Goal: Task Accomplishment & Management: Complete application form

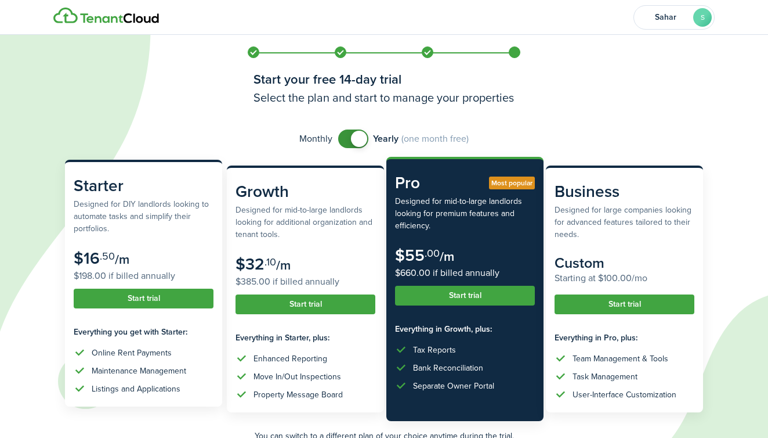
click at [153, 297] on button "Start trial" at bounding box center [144, 298] width 140 height 20
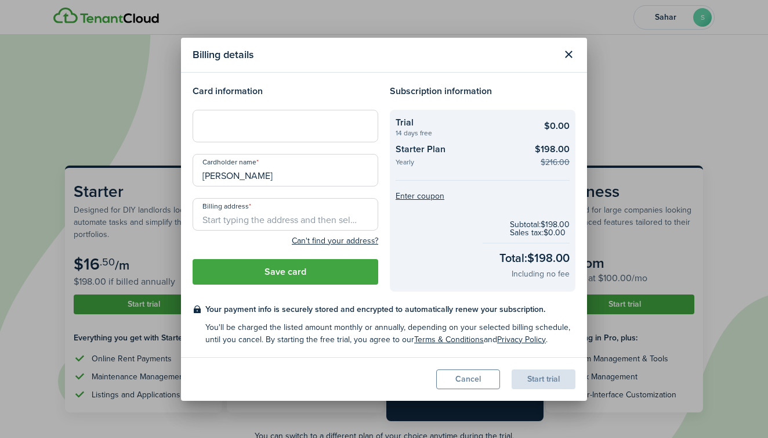
click at [337, 52] on modal-title "Billing details" at bounding box center [374, 55] width 363 height 23
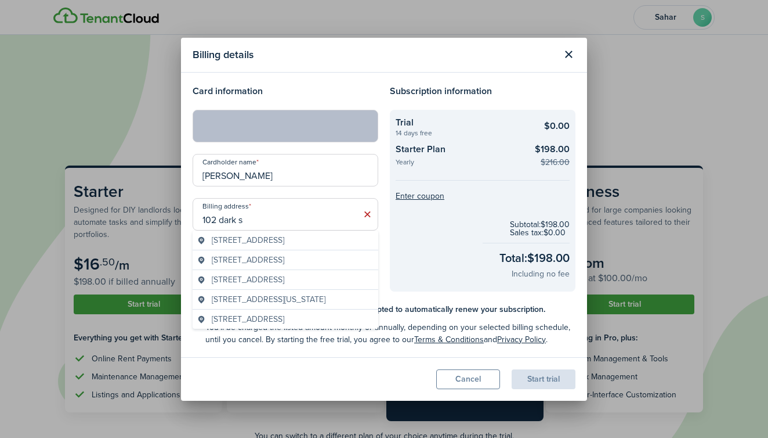
click at [280, 241] on span "[STREET_ADDRESS]" at bounding box center [248, 240] width 73 height 12
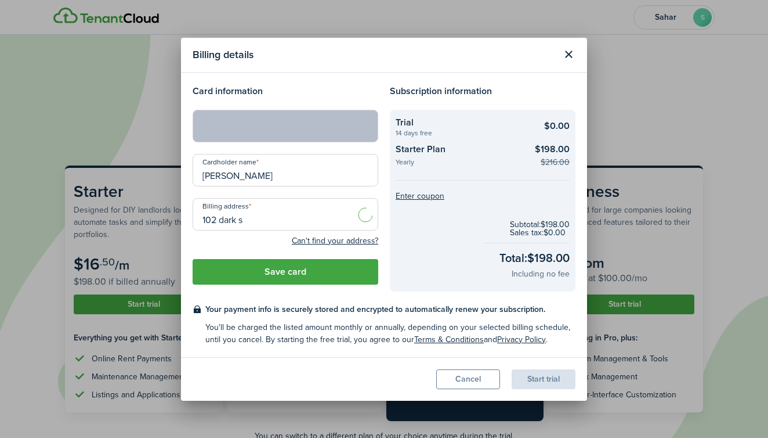
type input "[STREET_ADDRESS]"
click at [276, 270] on button "Save card" at bounding box center [286, 272] width 186 height 26
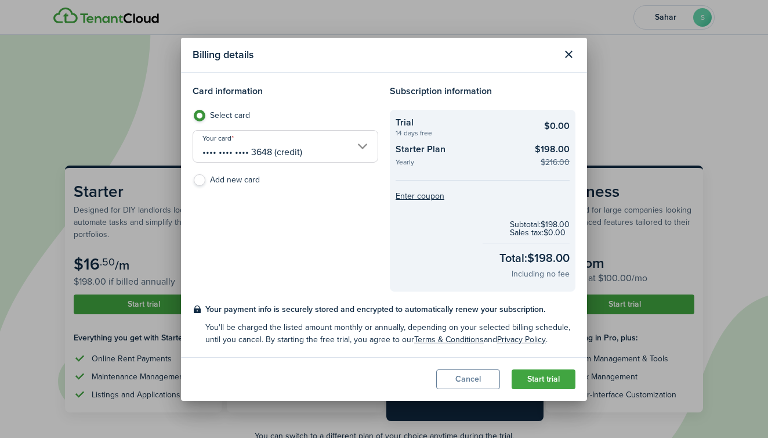
click at [528, 381] on button "Start trial" at bounding box center [544, 379] width 64 height 20
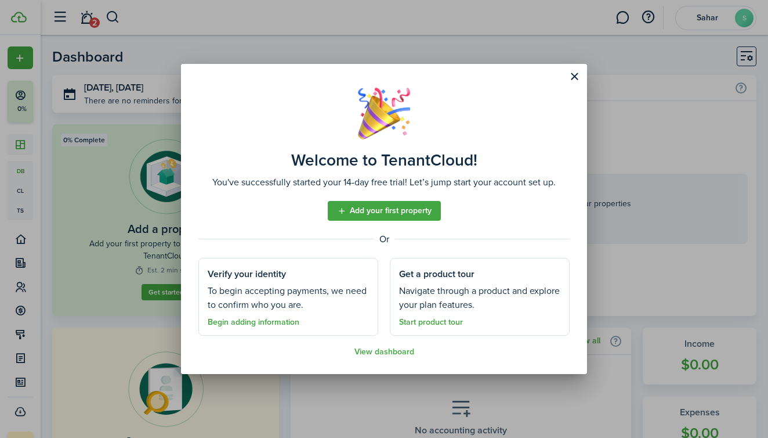
click at [389, 209] on link "Add your first property" at bounding box center [384, 211] width 113 height 20
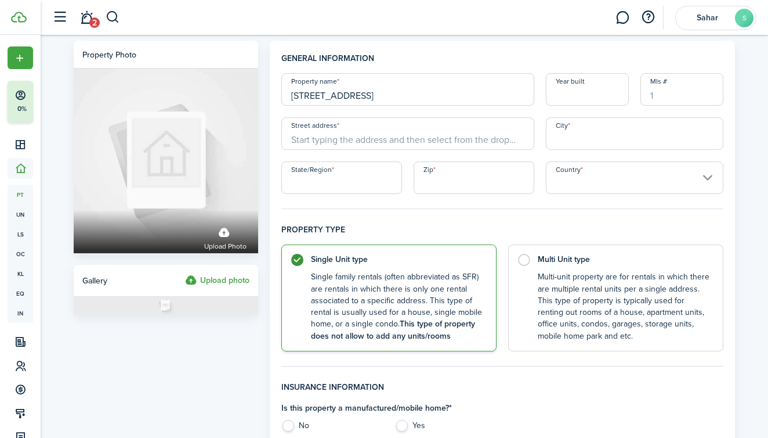
type input "[STREET_ADDRESS]"
drag, startPoint x: 660, startPoint y: 98, endPoint x: 638, endPoint y: 98, distance: 21.5
click at [638, 98] on div "Mls #" at bounding box center [682, 89] width 95 height 32
click at [398, 135] on input "Street address" at bounding box center [407, 133] width 253 height 32
drag, startPoint x: 432, startPoint y: 95, endPoint x: 267, endPoint y: 99, distance: 164.9
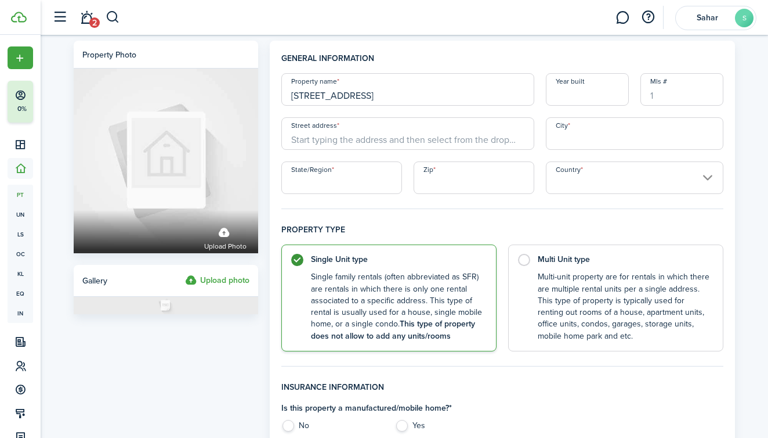
click at [321, 144] on input "Street address" at bounding box center [407, 133] width 253 height 32
paste input "[STREET_ADDRESS]"
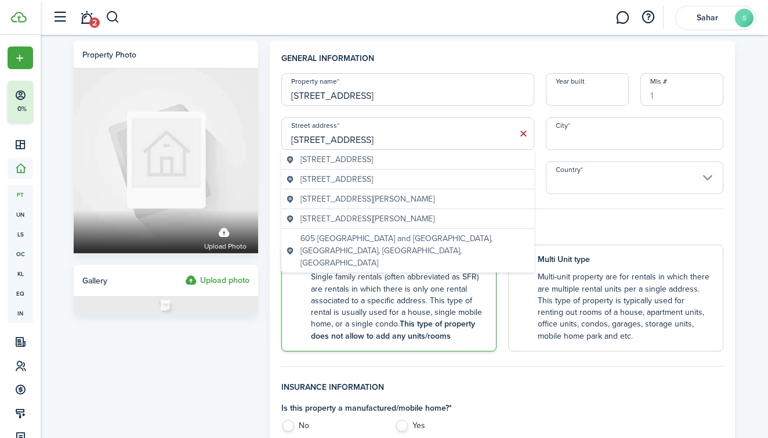
type input "[STREET_ADDRESS]"
click at [373, 157] on span "[STREET_ADDRESS]" at bounding box center [337, 159] width 73 height 12
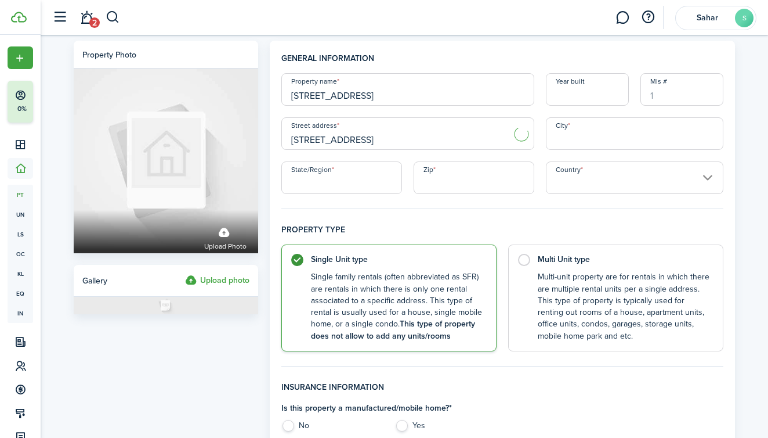
type input "[GEOGRAPHIC_DATA]"
type input "MD"
type input "21146"
type input "[GEOGRAPHIC_DATA]"
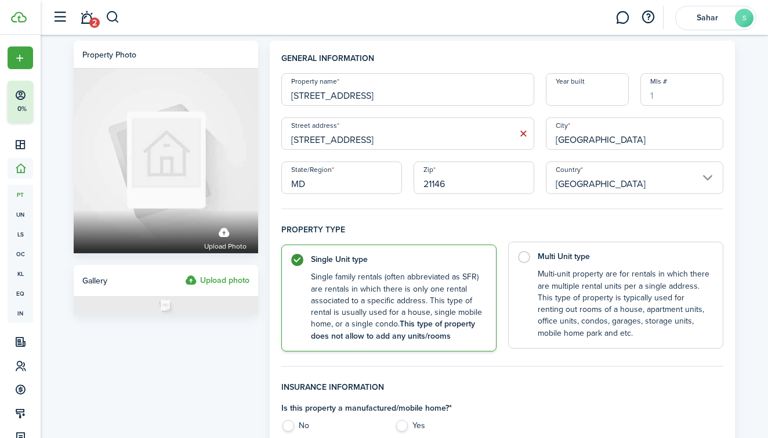
click at [525, 258] on label "Multi Unit type Multi-unit property are for rentals in which there are multiple…" at bounding box center [615, 294] width 215 height 107
radio input "false"
radio input "true"
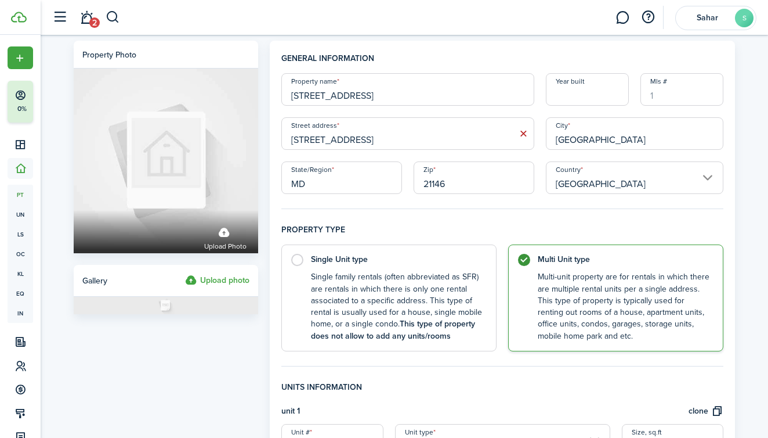
click at [529, 231] on h4 "Property type" at bounding box center [502, 233] width 442 height 21
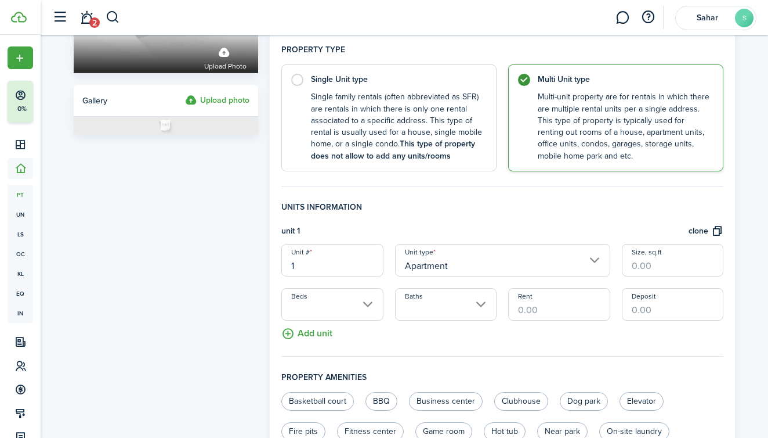
scroll to position [182, 0]
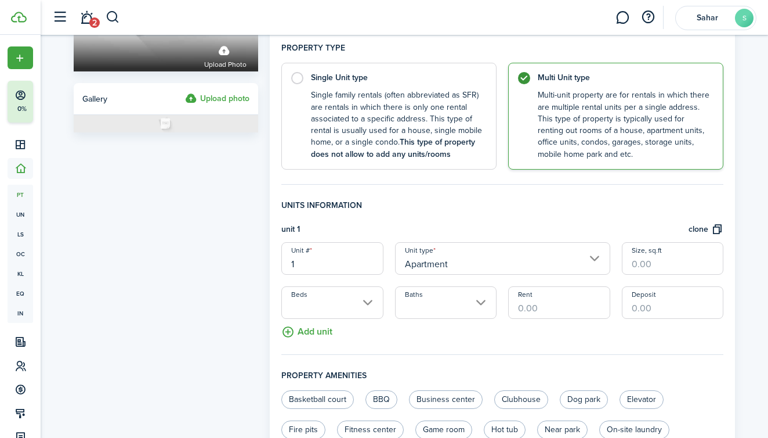
click at [486, 263] on input "Apartment" at bounding box center [502, 258] width 215 height 32
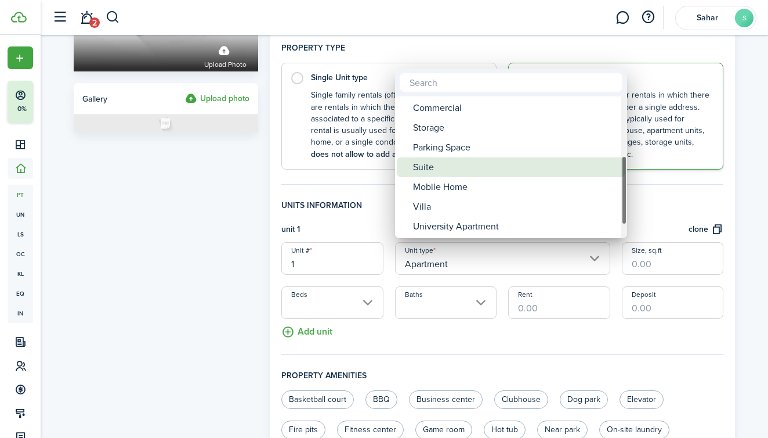
click at [432, 165] on div "Suite" at bounding box center [515, 167] width 205 height 20
type input "Suite"
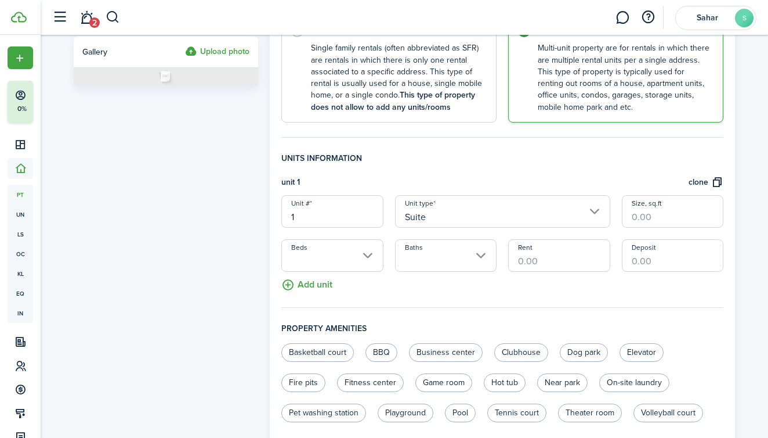
scroll to position [234, 0]
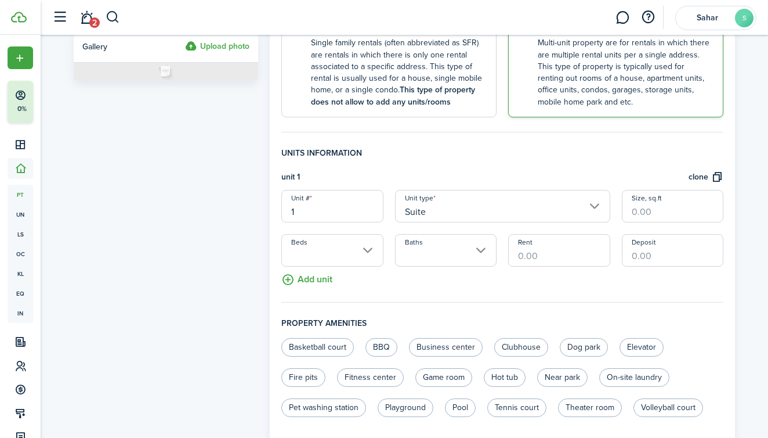
click at [657, 251] on input "Deposit" at bounding box center [673, 250] width 102 height 32
type input "$4,000.00"
click at [536, 250] on input "Rent" at bounding box center [559, 250] width 102 height 32
type input "$4,243.60"
click at [498, 291] on fieldset "Units information unit 1 clone Unit # 1 Unit type Suite Size, sq.ft Beds Baths …" at bounding box center [502, 225] width 442 height 156
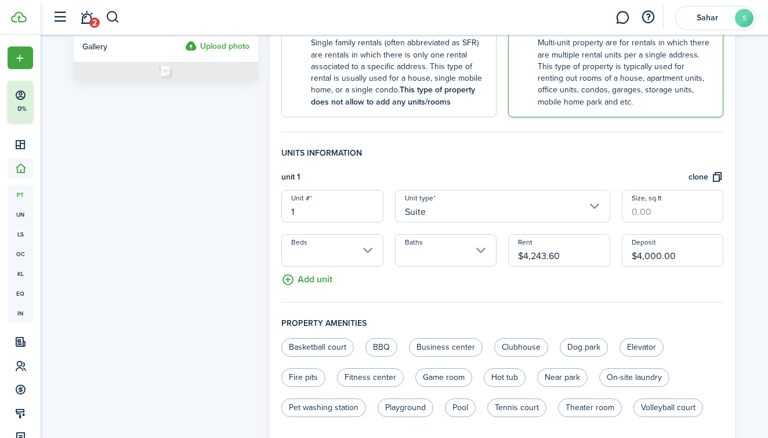
click at [287, 275] on button "Add unit" at bounding box center [306, 276] width 51 height 20
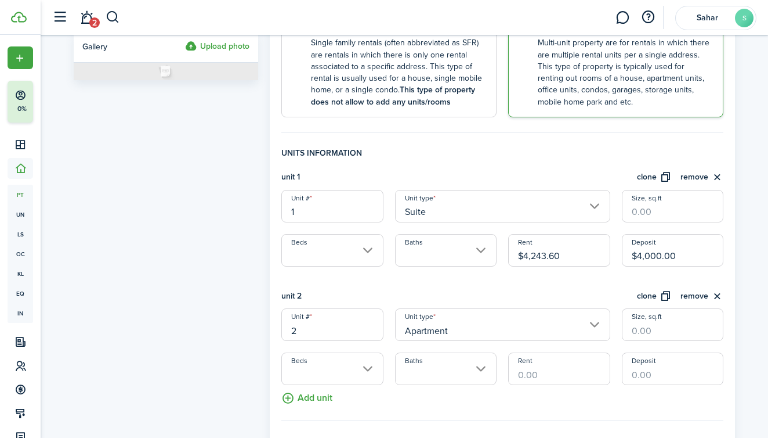
click at [524, 323] on input "Apartment" at bounding box center [502, 324] width 215 height 32
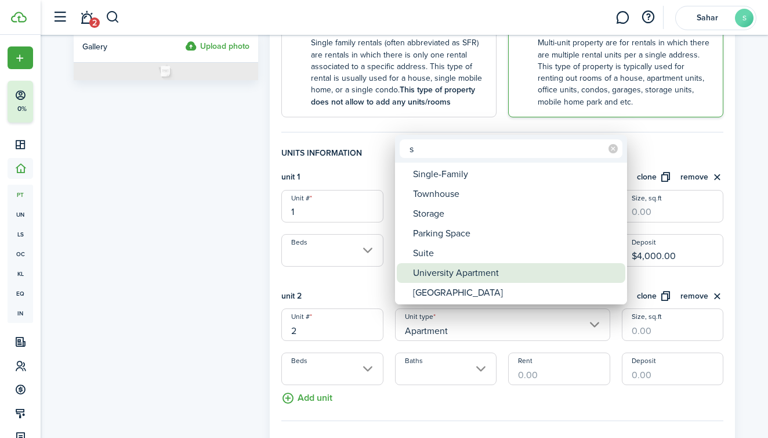
type input "s"
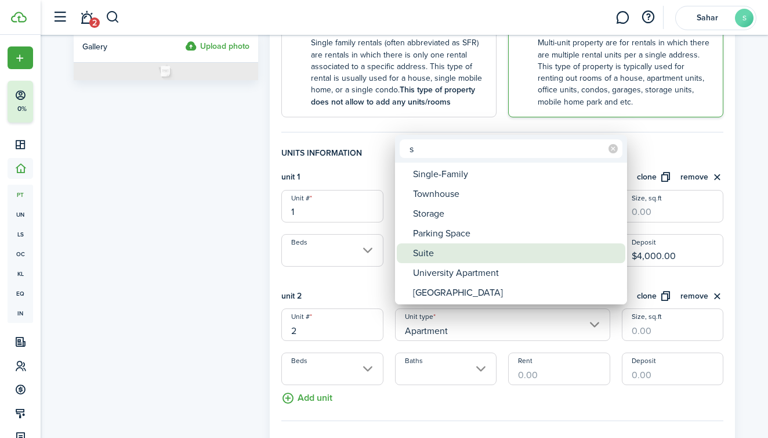
click at [455, 261] on div "Suite" at bounding box center [515, 253] width 205 height 20
type input "Suite"
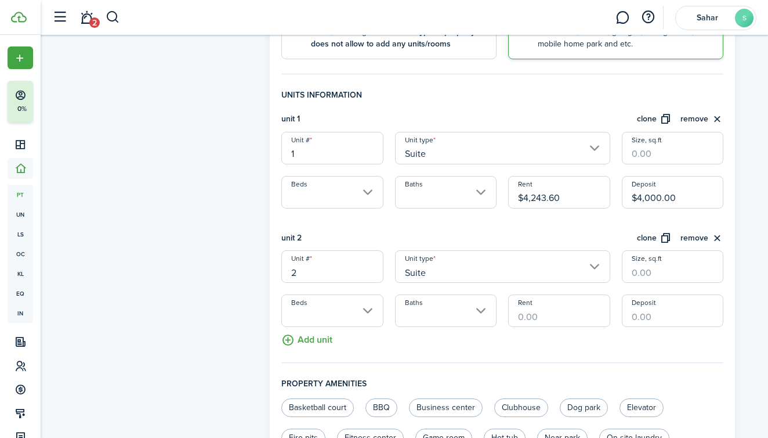
scroll to position [295, 0]
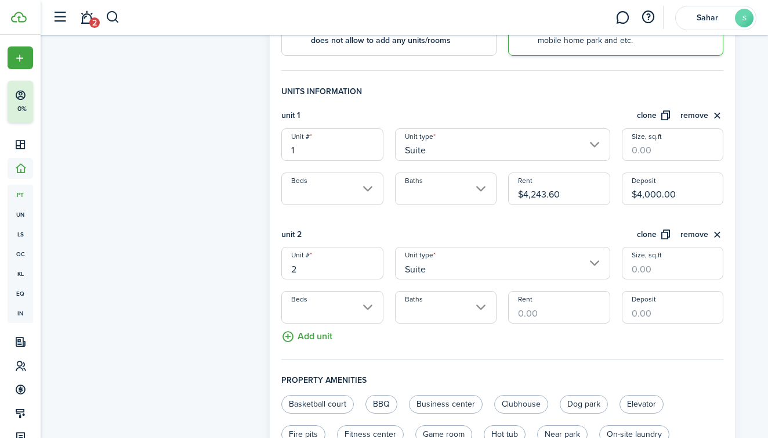
click at [569, 315] on input "Rent" at bounding box center [559, 307] width 102 height 32
type input "$2,840.00"
click at [673, 313] on input "Deposit" at bounding box center [673, 307] width 102 height 32
type input "$2,000.00"
click at [287, 335] on button "Add unit" at bounding box center [306, 333] width 51 height 20
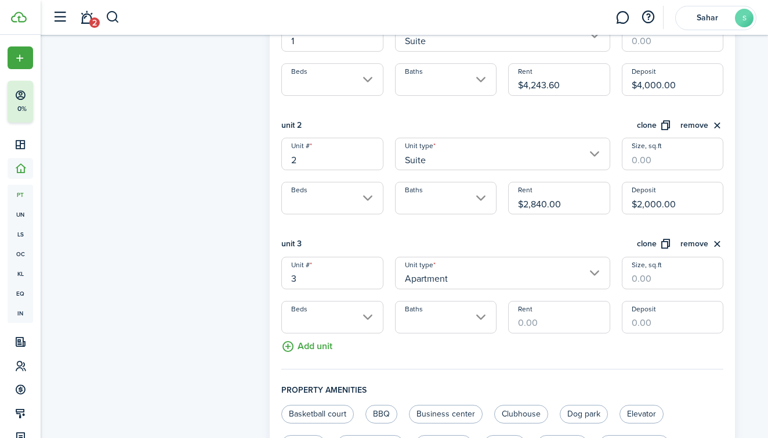
scroll to position [413, 0]
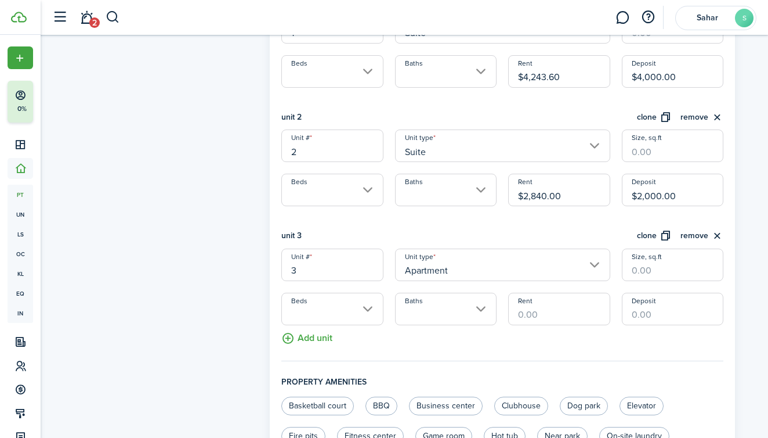
click at [525, 263] on input "Apartment" at bounding box center [502, 264] width 215 height 32
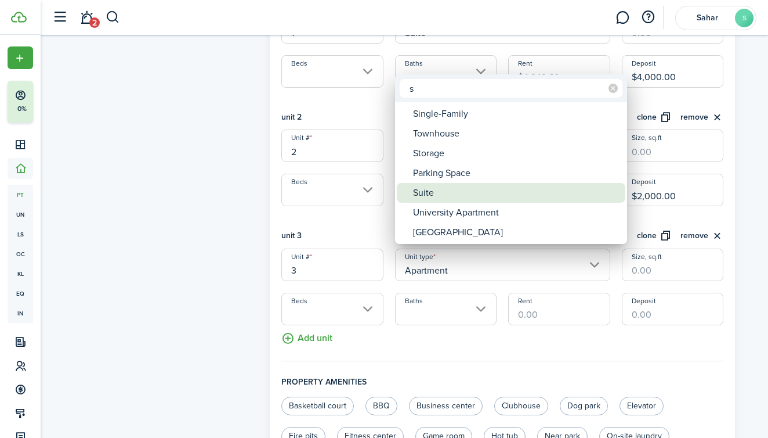
type input "s"
click at [432, 194] on div "Suite" at bounding box center [515, 193] width 205 height 20
type input "Suite"
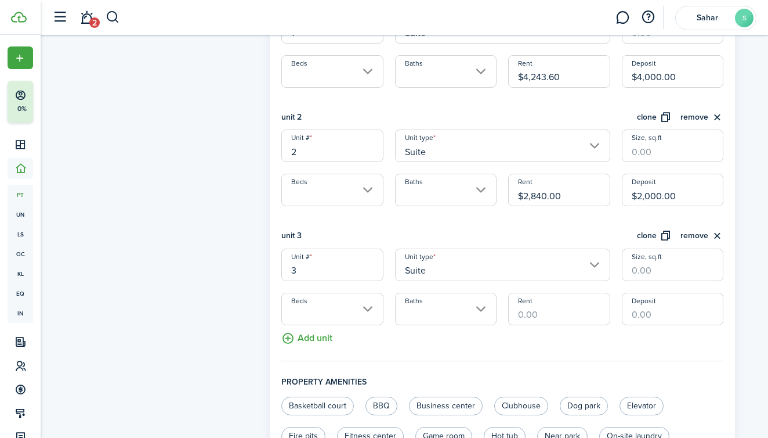
click at [543, 313] on input "Rent" at bounding box center [559, 308] width 102 height 32
type input "$1,607.00"
click at [654, 313] on input "Deposit" at bounding box center [673, 308] width 102 height 32
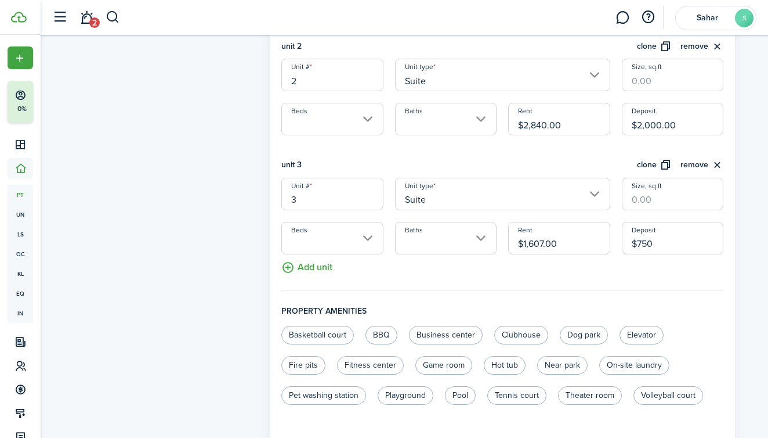
scroll to position [484, 0]
type input "$750.00"
click at [301, 264] on button "Add unit" at bounding box center [306, 264] width 51 height 20
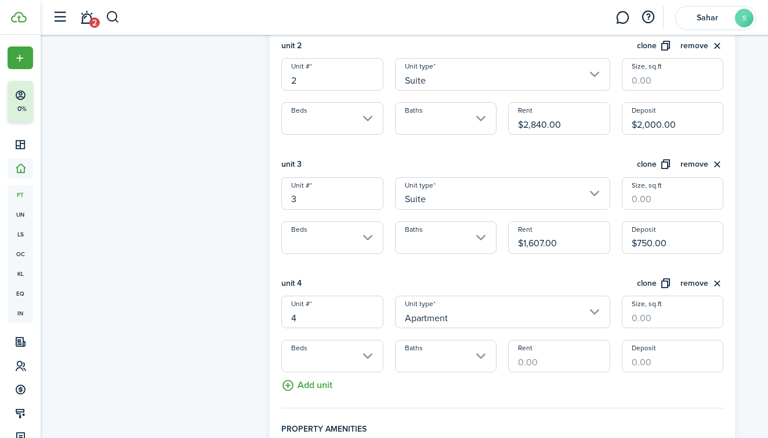
click at [453, 316] on input "Apartment" at bounding box center [502, 311] width 215 height 32
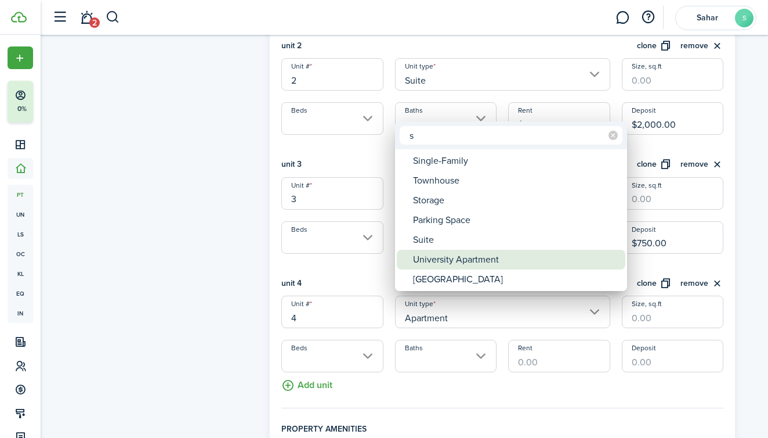
type input "s"
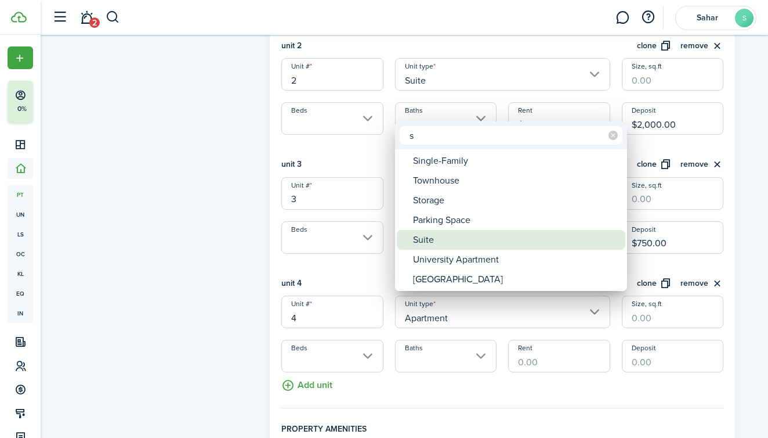
click at [431, 241] on div "Suite" at bounding box center [515, 240] width 205 height 20
type input "Suite"
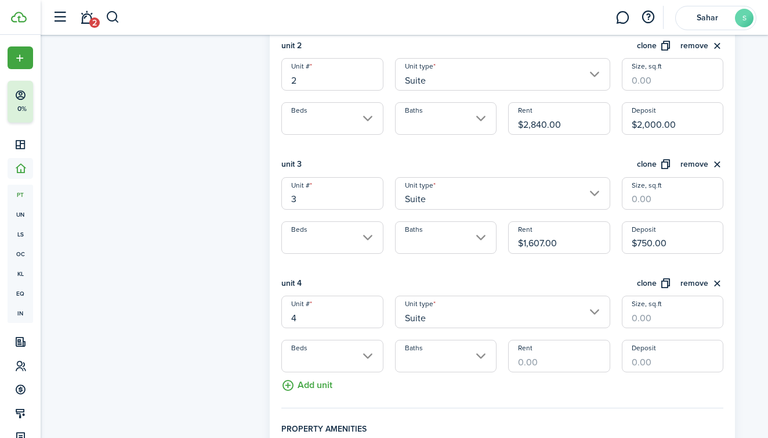
click at [554, 356] on input "Rent" at bounding box center [559, 355] width 102 height 32
type input "$901.25"
click at [659, 364] on input "Deposit" at bounding box center [673, 355] width 102 height 32
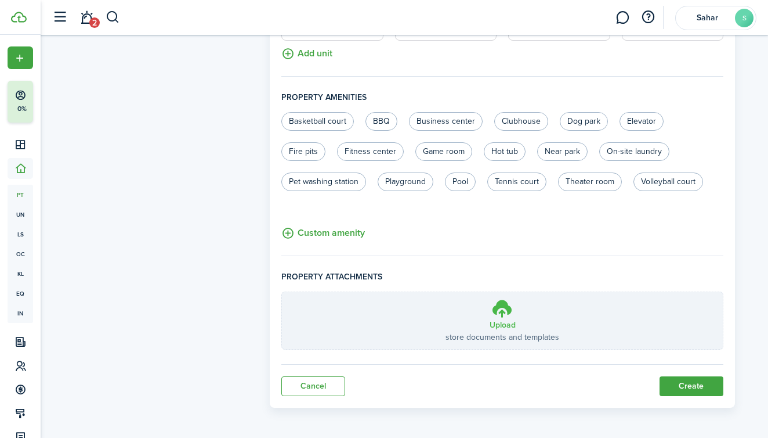
scroll to position [815, 0]
type input "$875.00"
click at [696, 386] on button "Create" at bounding box center [692, 387] width 64 height 20
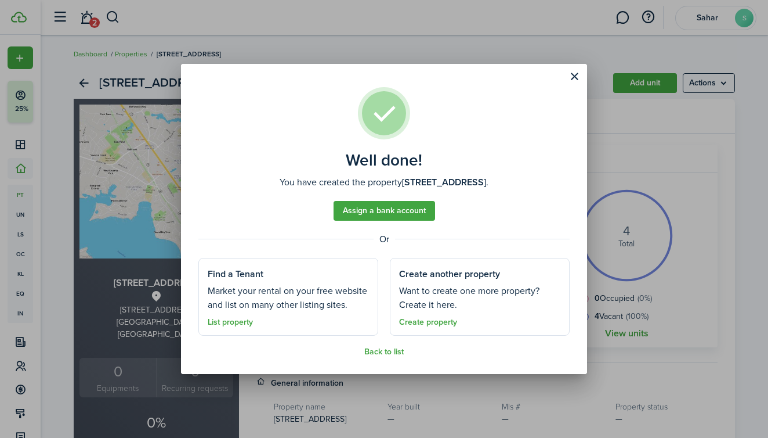
click at [384, 210] on link "Assign a bank account" at bounding box center [385, 211] width 102 height 20
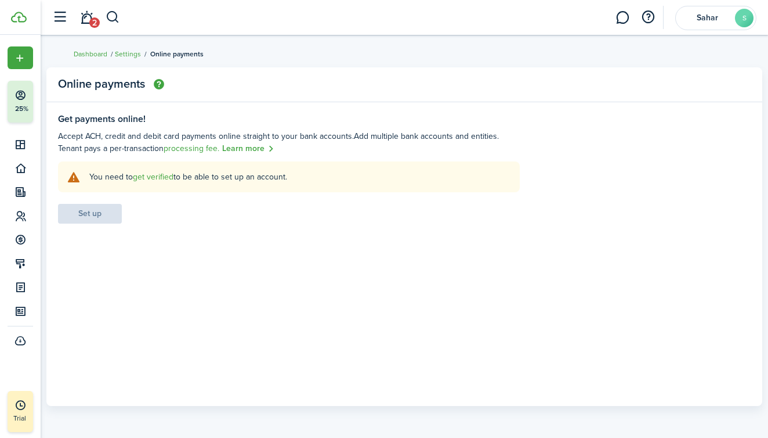
click at [157, 174] on link "get verified" at bounding box center [153, 177] width 41 height 12
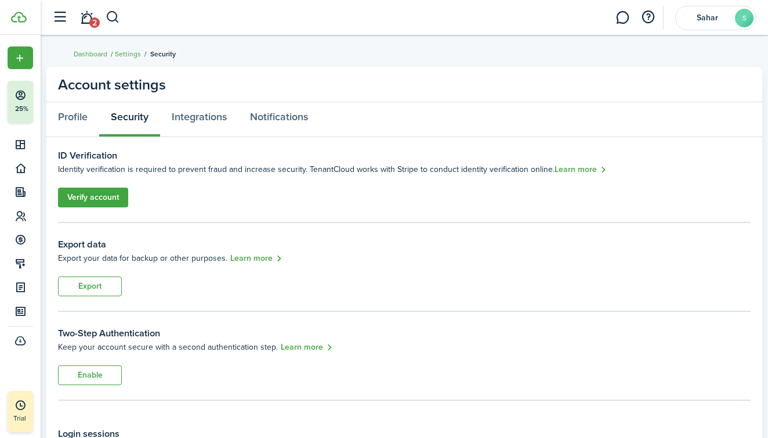
click at [106, 201] on link "Verify account" at bounding box center [93, 197] width 70 height 20
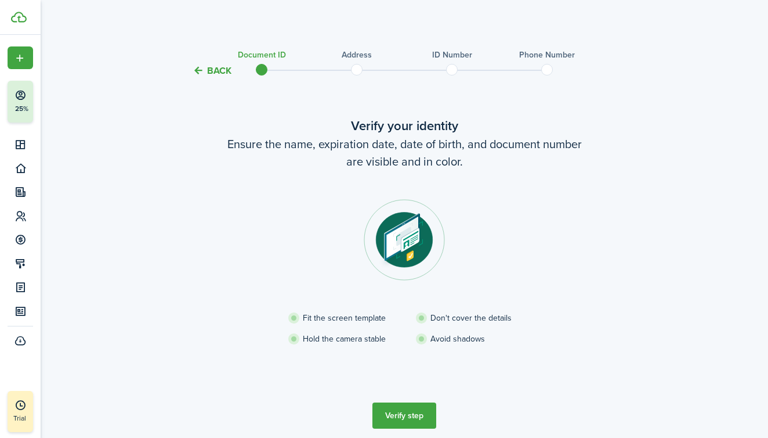
click at [402, 411] on button "Verify step" at bounding box center [405, 415] width 64 height 26
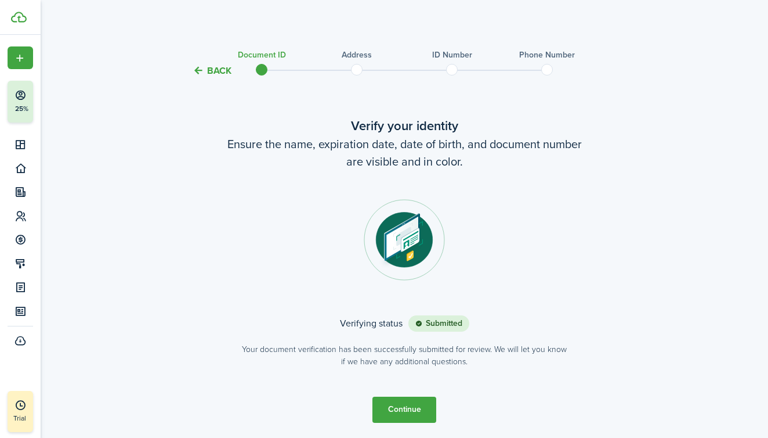
click at [398, 409] on button "Continue" at bounding box center [405, 409] width 64 height 26
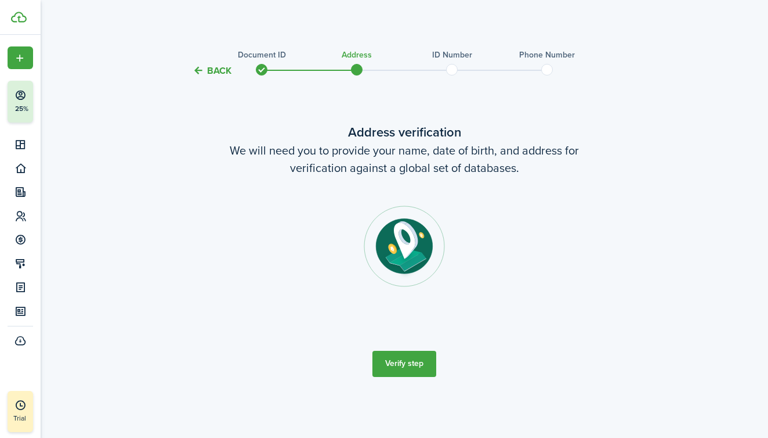
click at [409, 365] on button "Verify step" at bounding box center [405, 364] width 64 height 26
click at [396, 364] on tc-wizard-step "Address verification We will need you to provide your name, date of birth, and …" at bounding box center [404, 249] width 487 height 313
drag, startPoint x: 418, startPoint y: 373, endPoint x: 402, endPoint y: 293, distance: 81.3
click at [418, 372] on tc-wizard-step "Address verification We will need you to provide your name, date of birth, and …" at bounding box center [404, 249] width 487 height 313
click at [404, 259] on img at bounding box center [404, 245] width 81 height 81
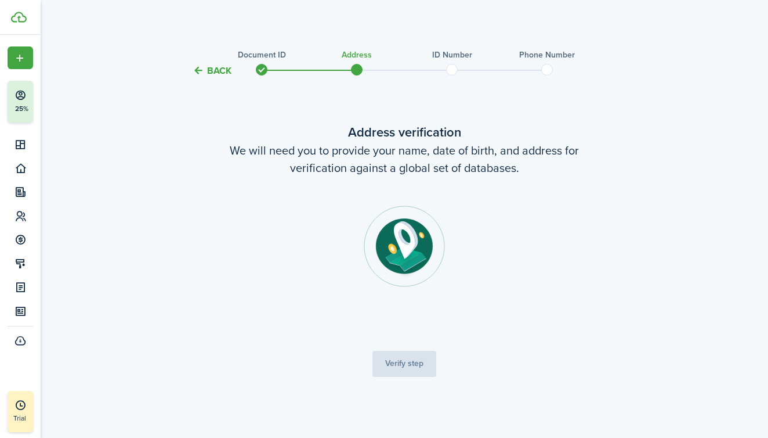
click at [404, 320] on section at bounding box center [404, 263] width 325 height 116
click at [404, 324] on tc-wizard-step "Address verification We will need you to provide your name, date of birth, and …" at bounding box center [404, 249] width 487 height 313
click at [404, 328] on tc-wizard-step "Address verification We will need you to provide your name, date of birth, and …" at bounding box center [404, 249] width 487 height 313
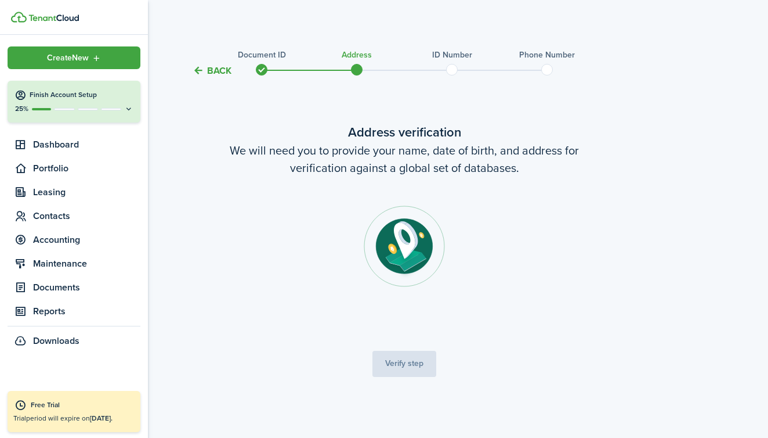
click at [62, 100] on h4 "Finish Account Setup" at bounding box center [82, 95] width 104 height 10
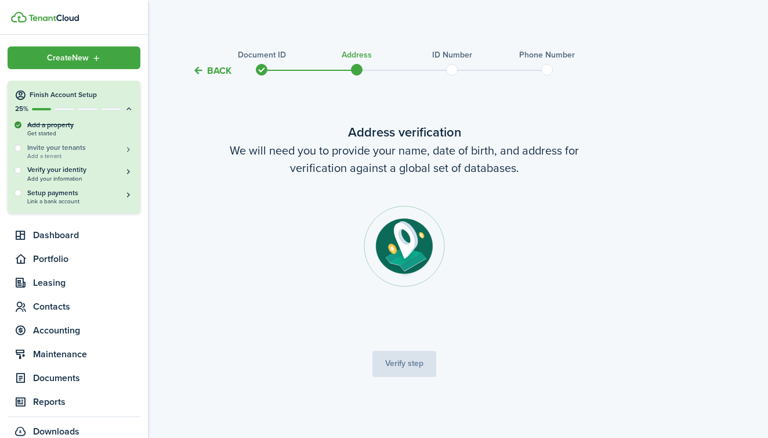
click at [55, 153] on span "Add a tenant" at bounding box center [80, 156] width 106 height 6
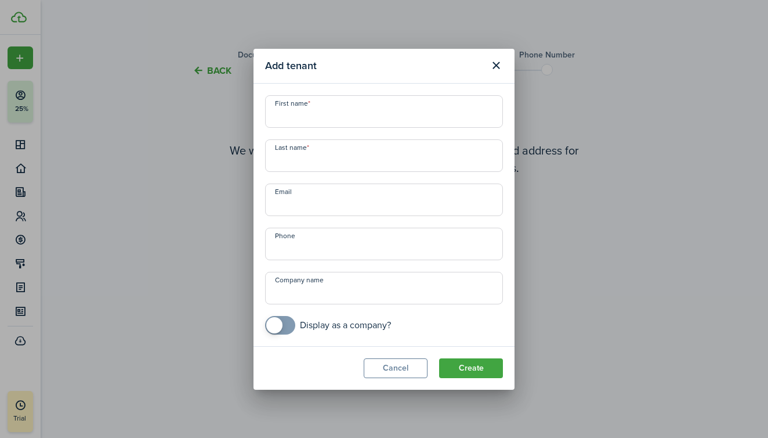
click at [500, 64] on button "Close modal" at bounding box center [496, 66] width 20 height 20
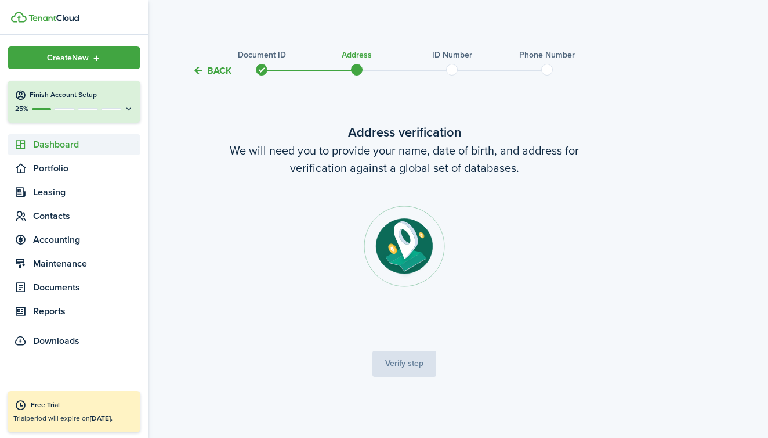
click at [28, 139] on sidebar-link-icon at bounding box center [21, 145] width 26 height 12
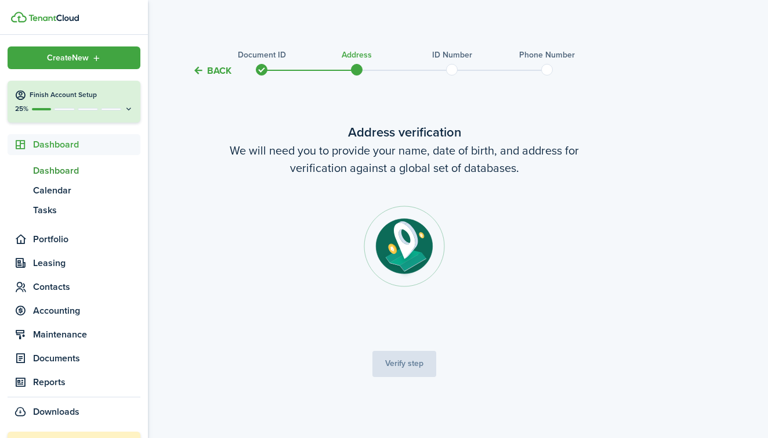
click at [50, 172] on span "Dashboard" at bounding box center [86, 171] width 107 height 14
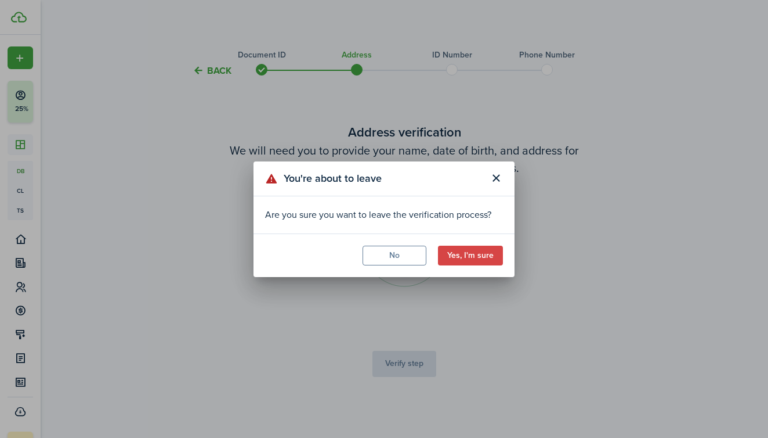
click at [469, 253] on button "Yes, I'm sure" at bounding box center [470, 255] width 65 height 20
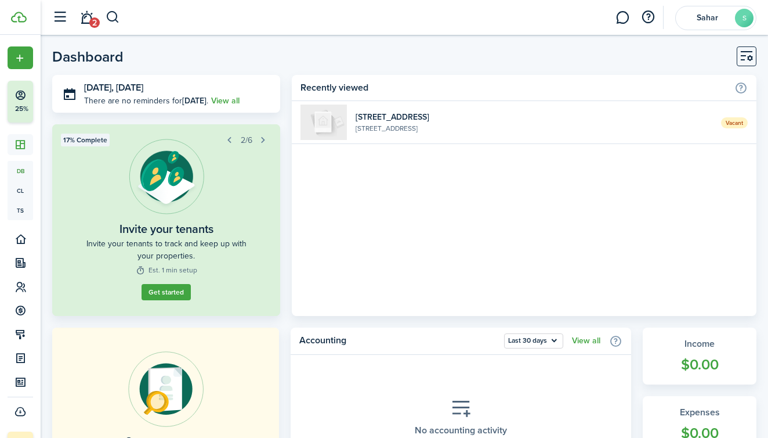
click at [402, 127] on widget-list-item-description "[STREET_ADDRESS]" at bounding box center [534, 128] width 357 height 10
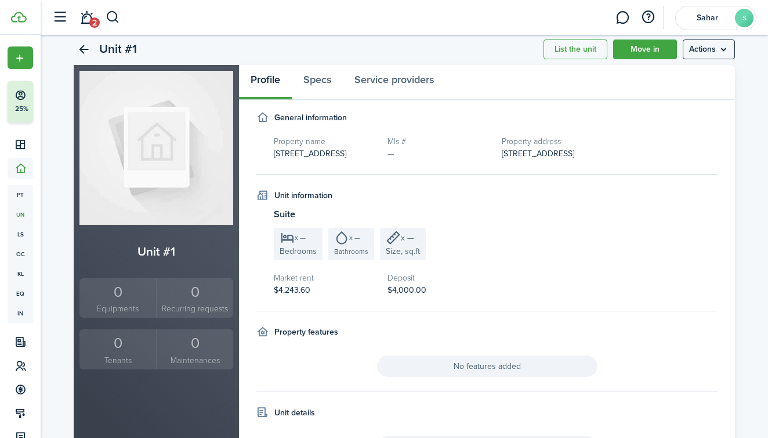
scroll to position [25, 0]
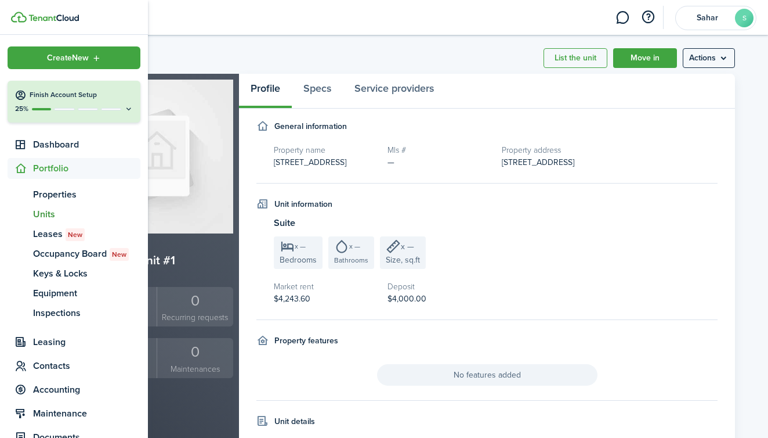
click at [31, 85] on button "Finish Account Setup 25%" at bounding box center [74, 102] width 133 height 42
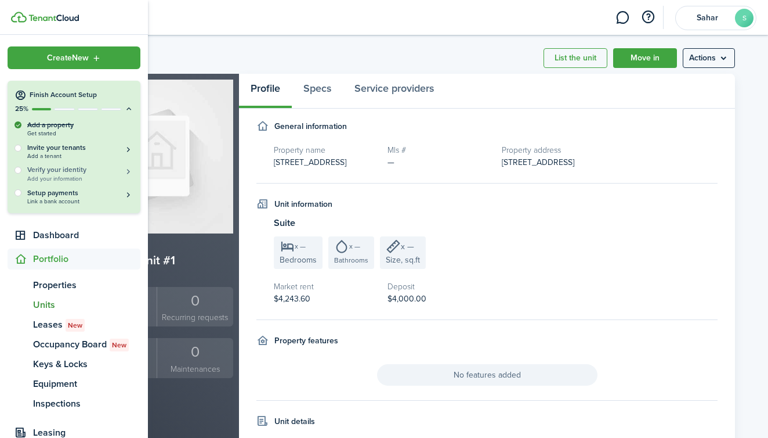
click at [120, 167] on h5 "Verify your identity" at bounding box center [80, 170] width 106 height 10
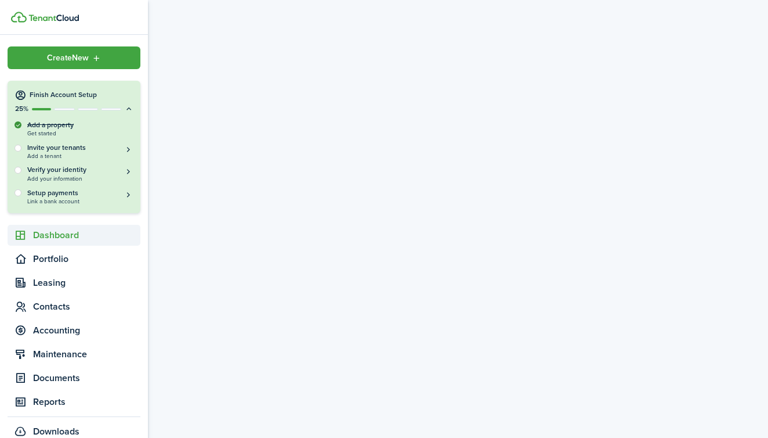
click at [52, 239] on span "Dashboard" at bounding box center [86, 235] width 107 height 14
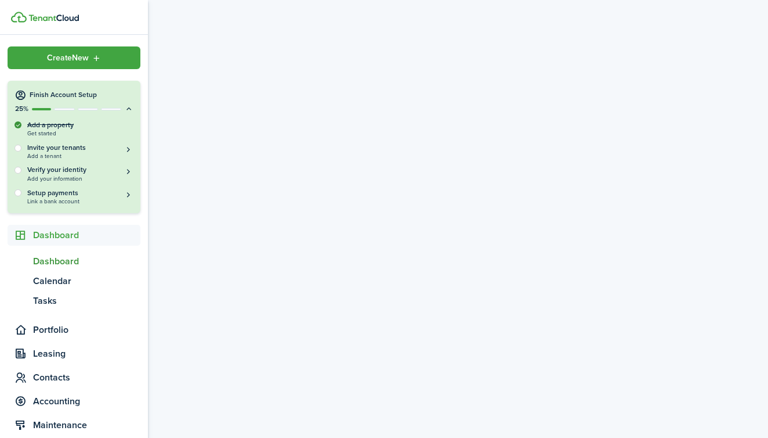
click at [53, 268] on link "db Dashboard" at bounding box center [74, 261] width 133 height 20
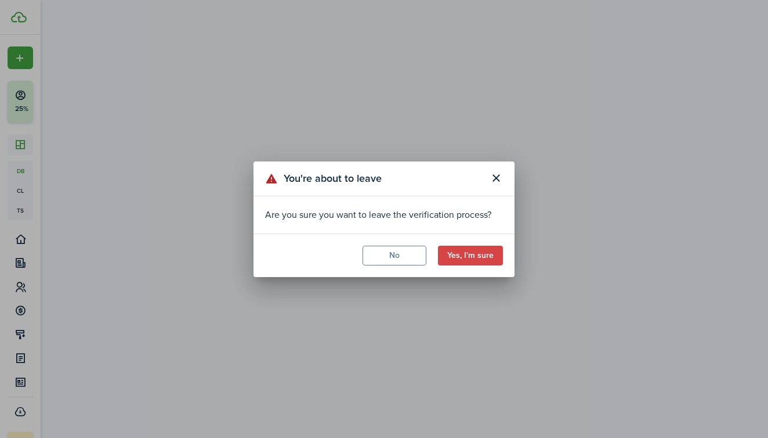
click at [492, 252] on button "Yes, I'm sure" at bounding box center [470, 255] width 65 height 20
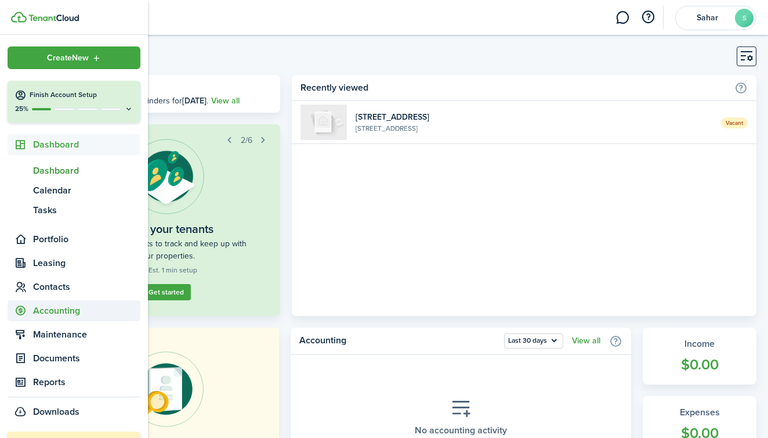
click at [50, 311] on span "Accounting" at bounding box center [86, 310] width 107 height 14
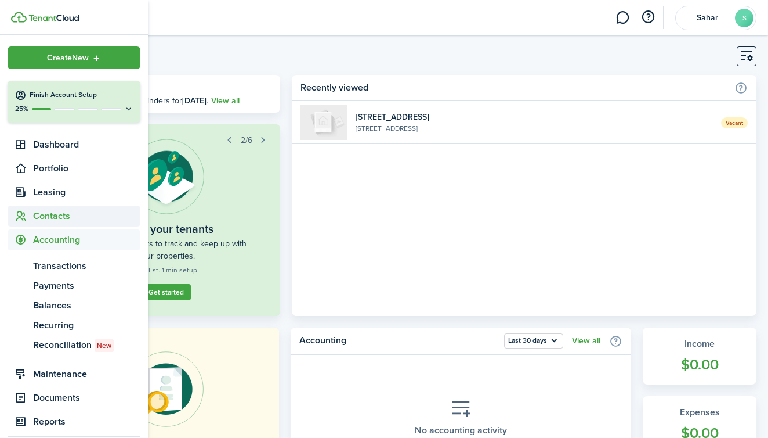
click at [59, 221] on span "Contacts" at bounding box center [86, 216] width 107 height 14
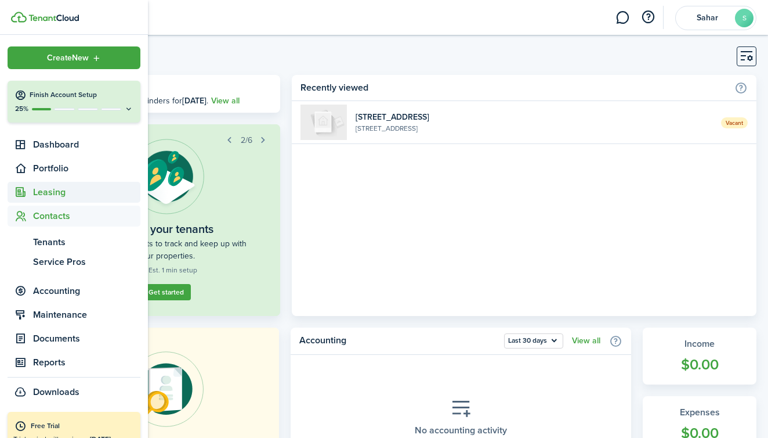
click at [50, 194] on span "Leasing" at bounding box center [86, 192] width 107 height 14
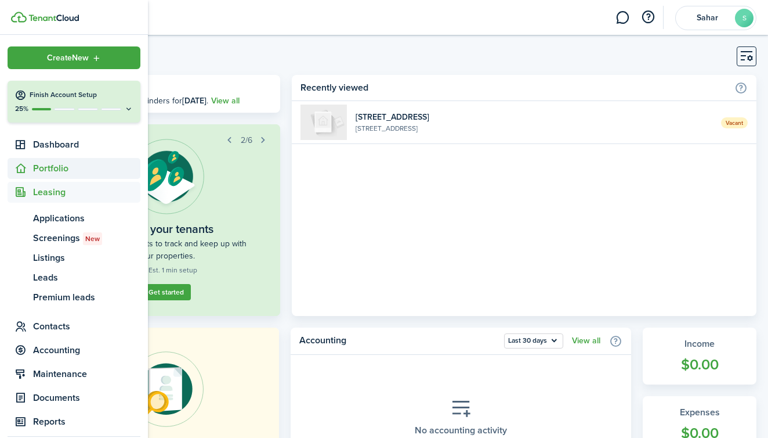
click at [45, 168] on span "Portfolio" at bounding box center [86, 168] width 107 height 14
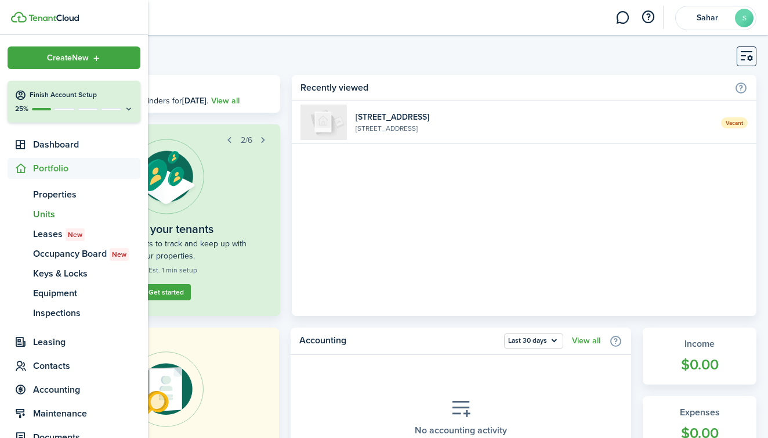
click at [52, 209] on span "Units" at bounding box center [86, 214] width 107 height 14
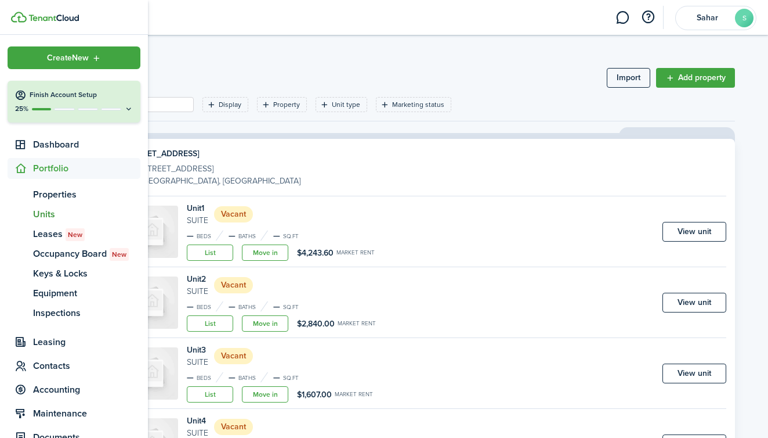
click at [75, 104] on div "25%" at bounding box center [74, 109] width 119 height 10
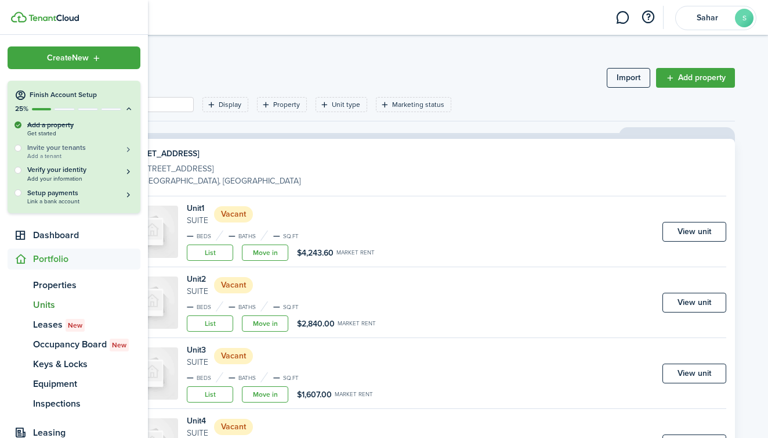
click at [120, 148] on h5 "Invite your tenants" at bounding box center [80, 148] width 106 height 10
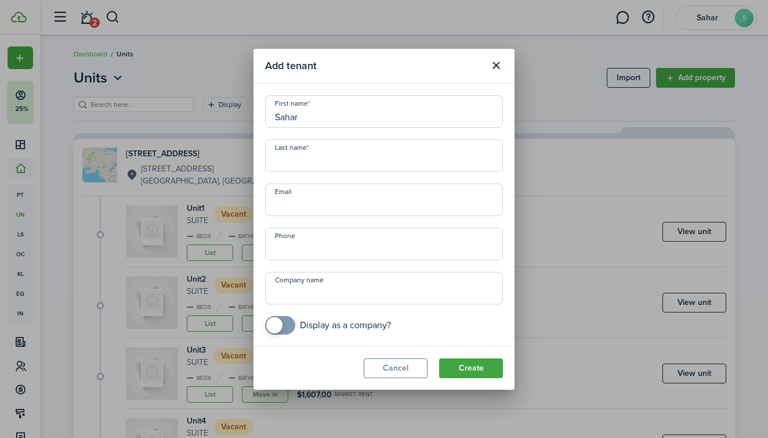
type input "Sahar"
click at [334, 159] on input "Zare Usa" at bounding box center [384, 155] width 238 height 32
type input "Zare"
type input "[EMAIL_ADDRESS][DOMAIN_NAME]"
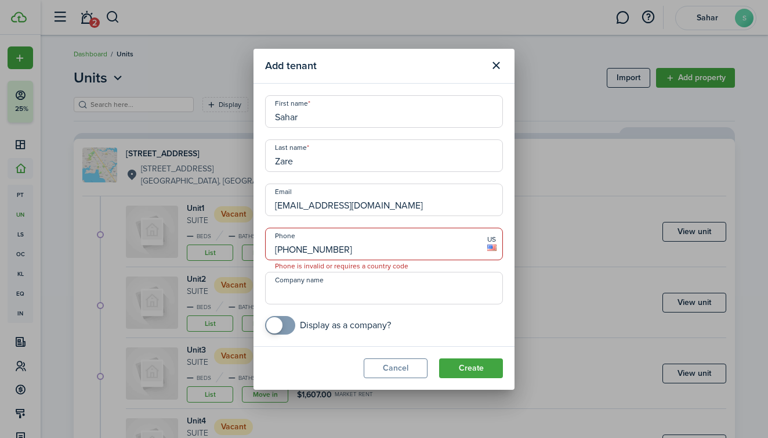
type input "[PHONE_NUMBER]"
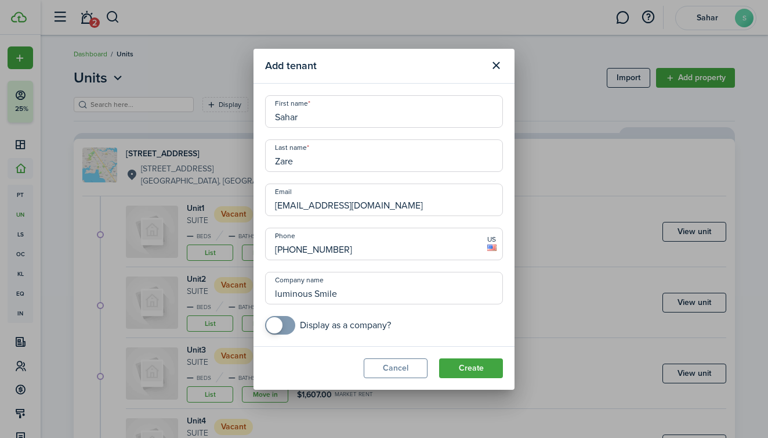
click at [280, 293] on input "luminous Smile" at bounding box center [384, 288] width 238 height 32
type input "Luminous Smile"
click at [285, 324] on span at bounding box center [280, 325] width 12 height 19
click at [279, 322] on span at bounding box center [286, 325] width 16 height 16
checkbox input "true"
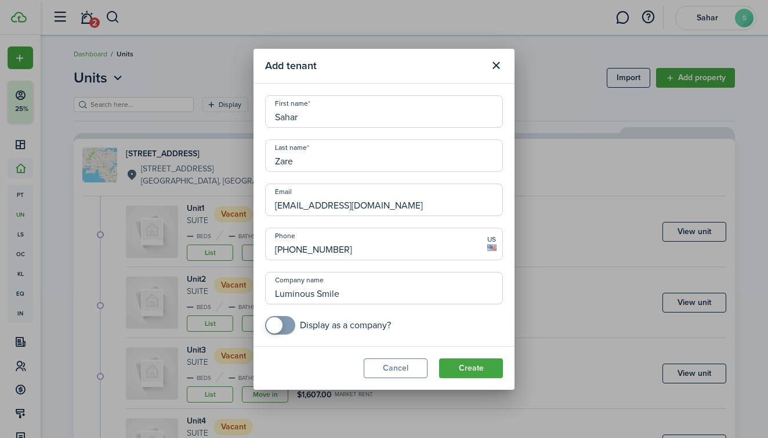
click at [279, 322] on span at bounding box center [274, 325] width 16 height 16
click at [462, 368] on button "Create" at bounding box center [471, 368] width 64 height 20
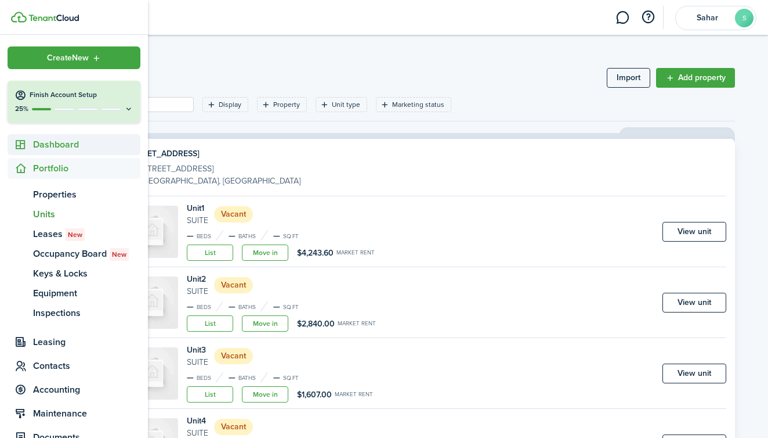
click at [48, 151] on span "Dashboard" at bounding box center [74, 144] width 133 height 21
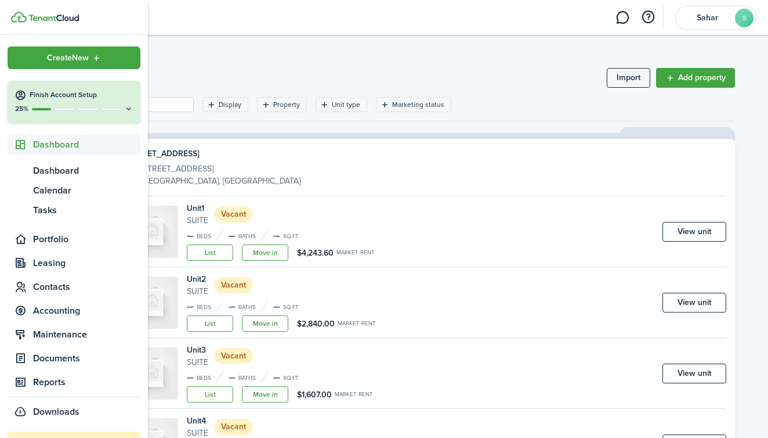
click at [85, 91] on h4 "Finish Account Setup" at bounding box center [82, 95] width 104 height 10
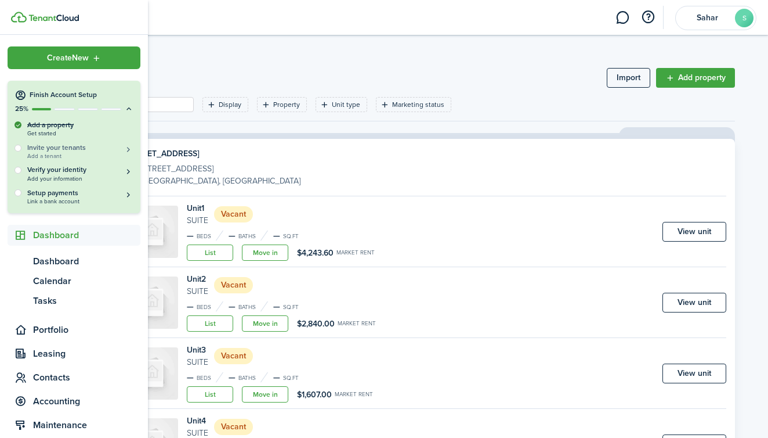
click at [115, 147] on h5 "Invite your tenants" at bounding box center [80, 148] width 106 height 10
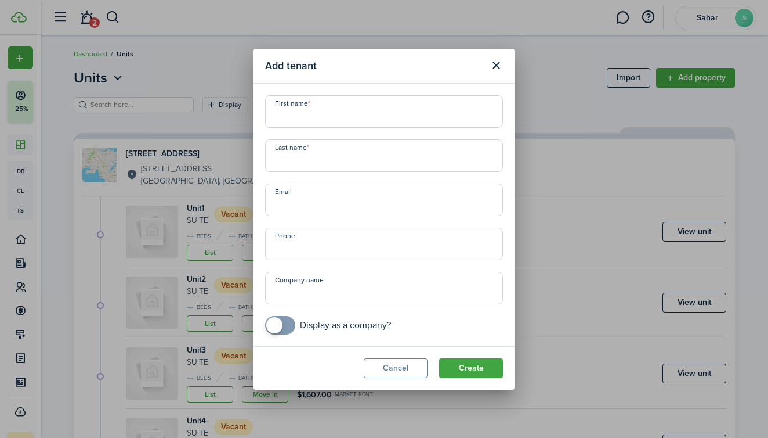
click at [503, 61] on button "Close modal" at bounding box center [496, 66] width 20 height 20
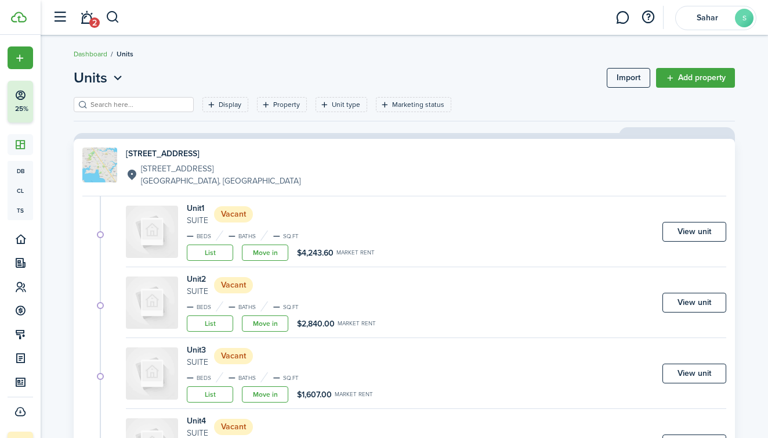
click at [397, 229] on div "Unit 1 Suite Vacant — Beds — Baths — sq.ft List Move in $4,243.60 Market rent V…" at bounding box center [426, 234] width 601 height 65
click at [693, 227] on link "View unit" at bounding box center [695, 232] width 64 height 20
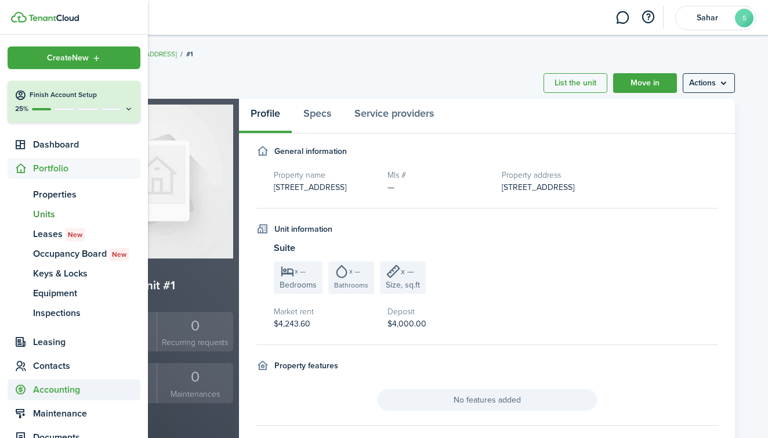
click at [23, 390] on icon at bounding box center [21, 390] width 12 height 12
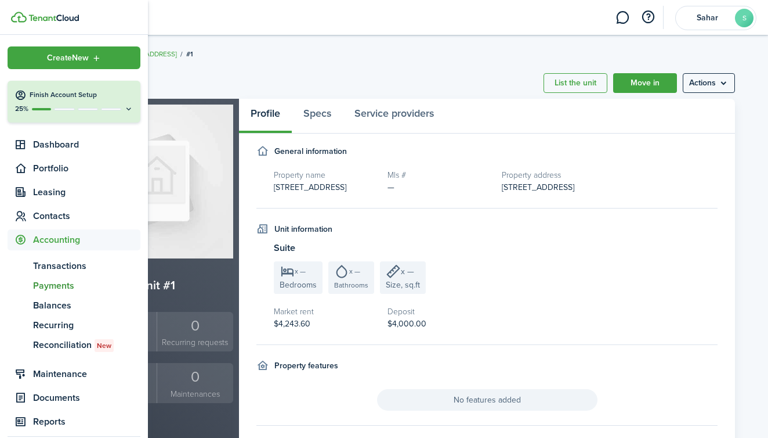
click at [74, 284] on span "Payments" at bounding box center [86, 286] width 107 height 14
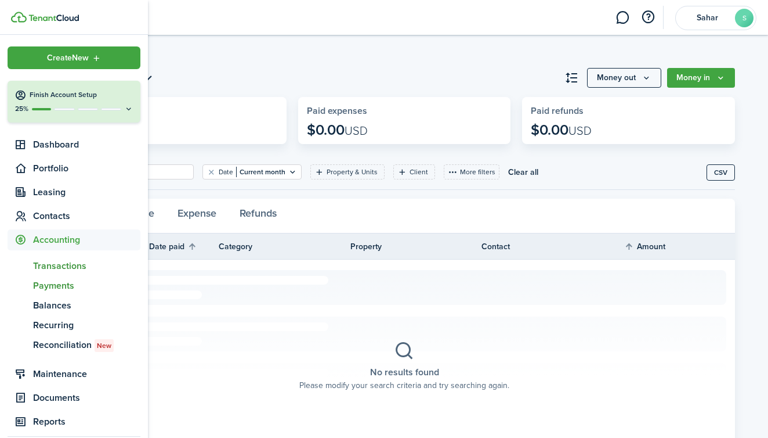
click at [68, 269] on span "Transactions" at bounding box center [86, 266] width 107 height 14
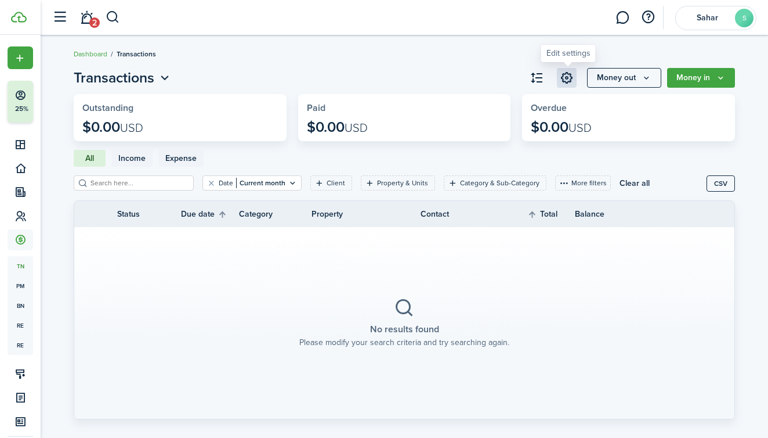
click at [565, 80] on link at bounding box center [567, 78] width 20 height 20
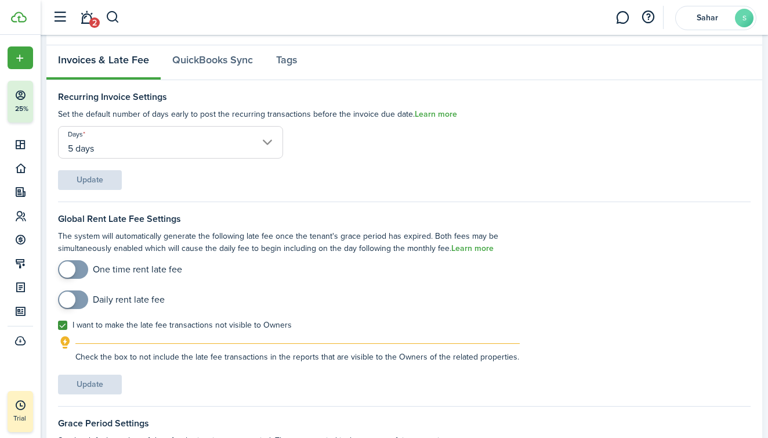
scroll to position [57, 0]
checkbox input "true"
click at [78, 269] on span at bounding box center [73, 268] width 12 height 19
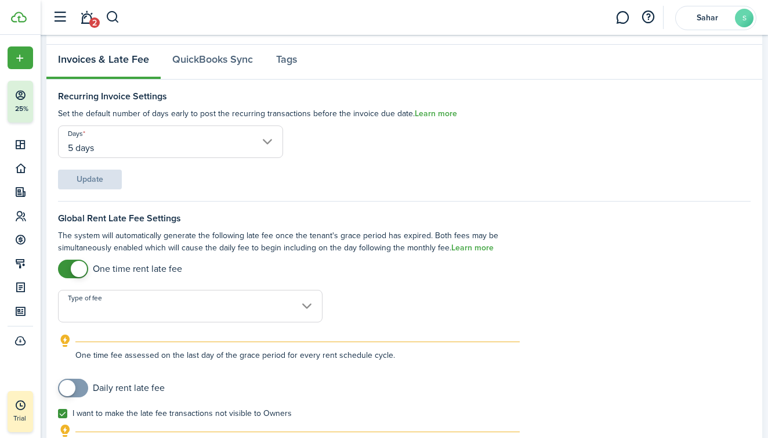
click at [138, 308] on input "Type of fee" at bounding box center [190, 306] width 265 height 32
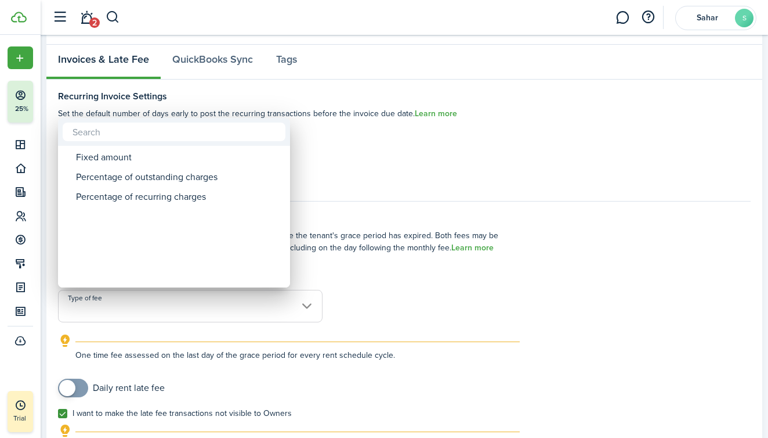
click at [420, 274] on div at bounding box center [384, 218] width 954 height 623
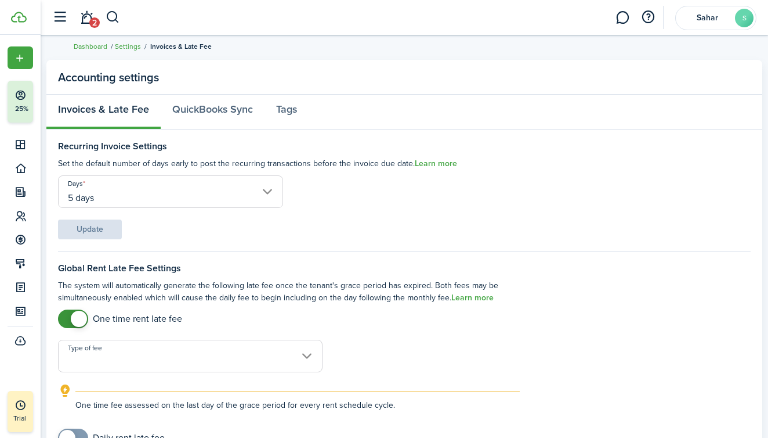
scroll to position [2, 0]
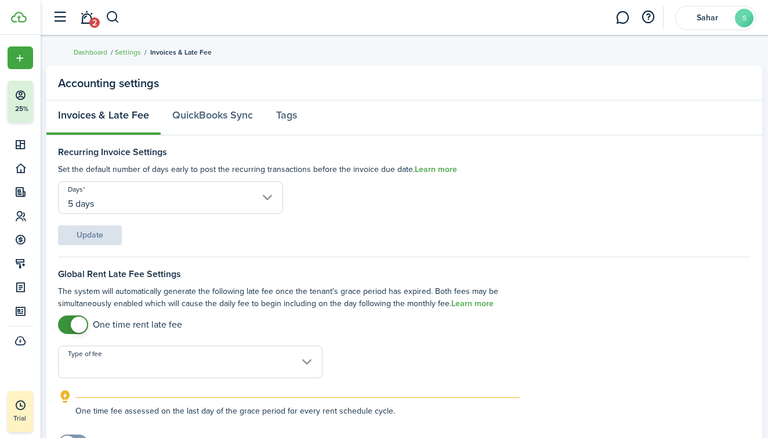
click at [91, 21] on span "2" at bounding box center [94, 22] width 10 height 10
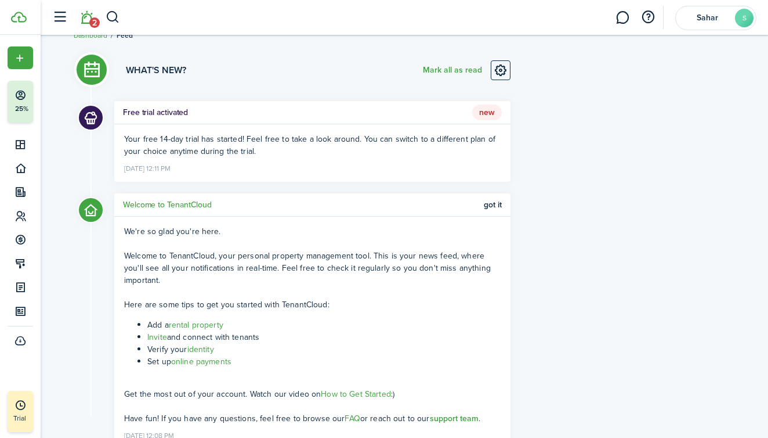
scroll to position [23, 0]
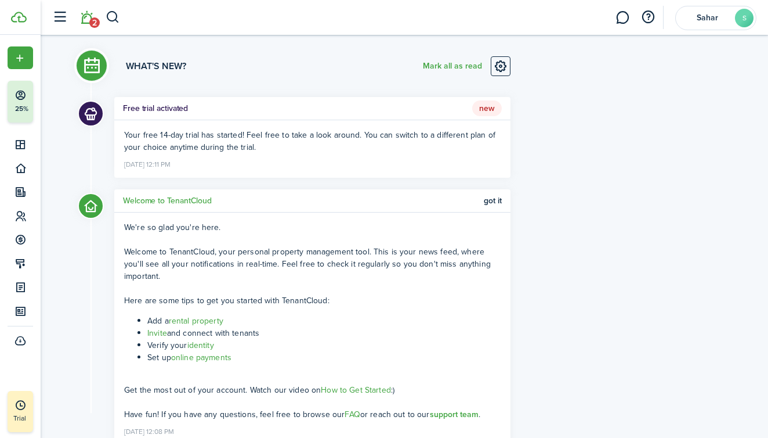
click at [202, 358] on link "online payments" at bounding box center [201, 357] width 60 height 12
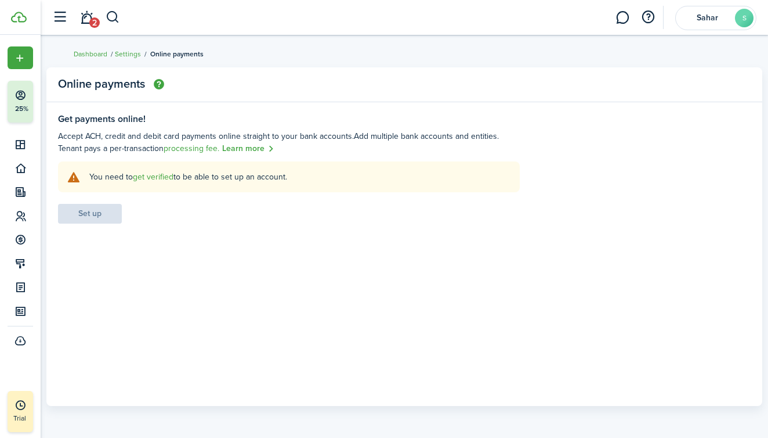
click at [153, 174] on link "get verified" at bounding box center [153, 177] width 41 height 12
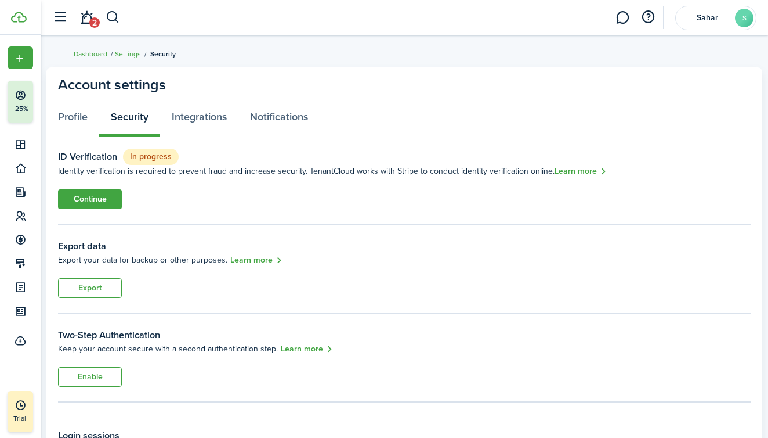
click at [101, 199] on link "Continue" at bounding box center [90, 199] width 64 height 20
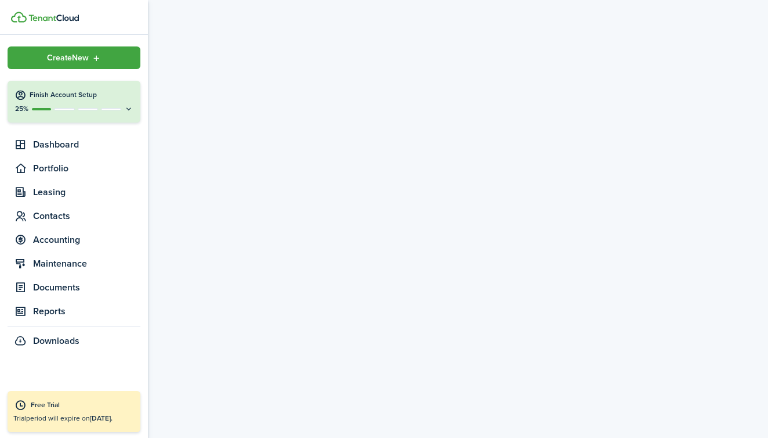
click at [96, 98] on h4 "Finish Account Setup" at bounding box center [82, 95] width 104 height 10
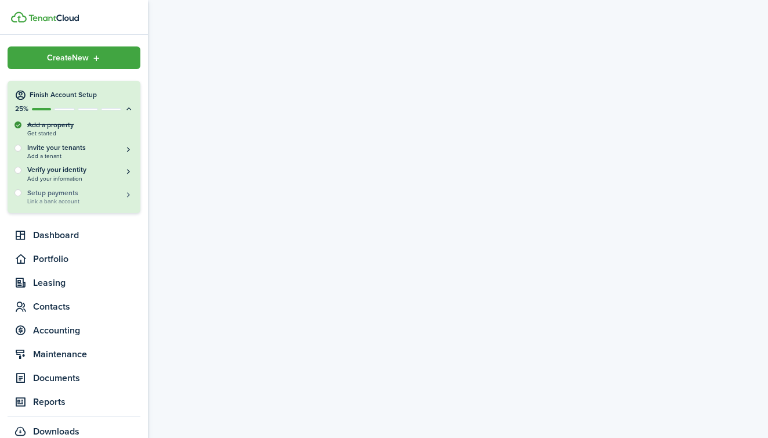
click at [50, 201] on span "Link a bank account" at bounding box center [80, 201] width 106 height 6
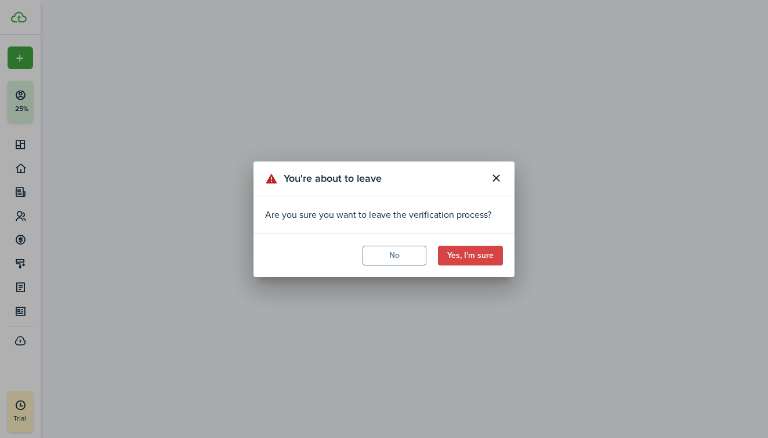
click at [473, 255] on button "Yes, I'm sure" at bounding box center [470, 255] width 65 height 20
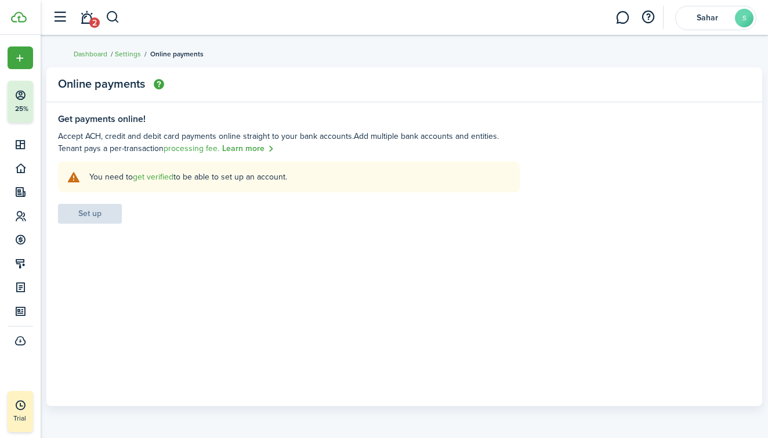
click at [142, 178] on link "get verified" at bounding box center [153, 177] width 41 height 12
